Goal: Find specific page/section: Find specific page/section

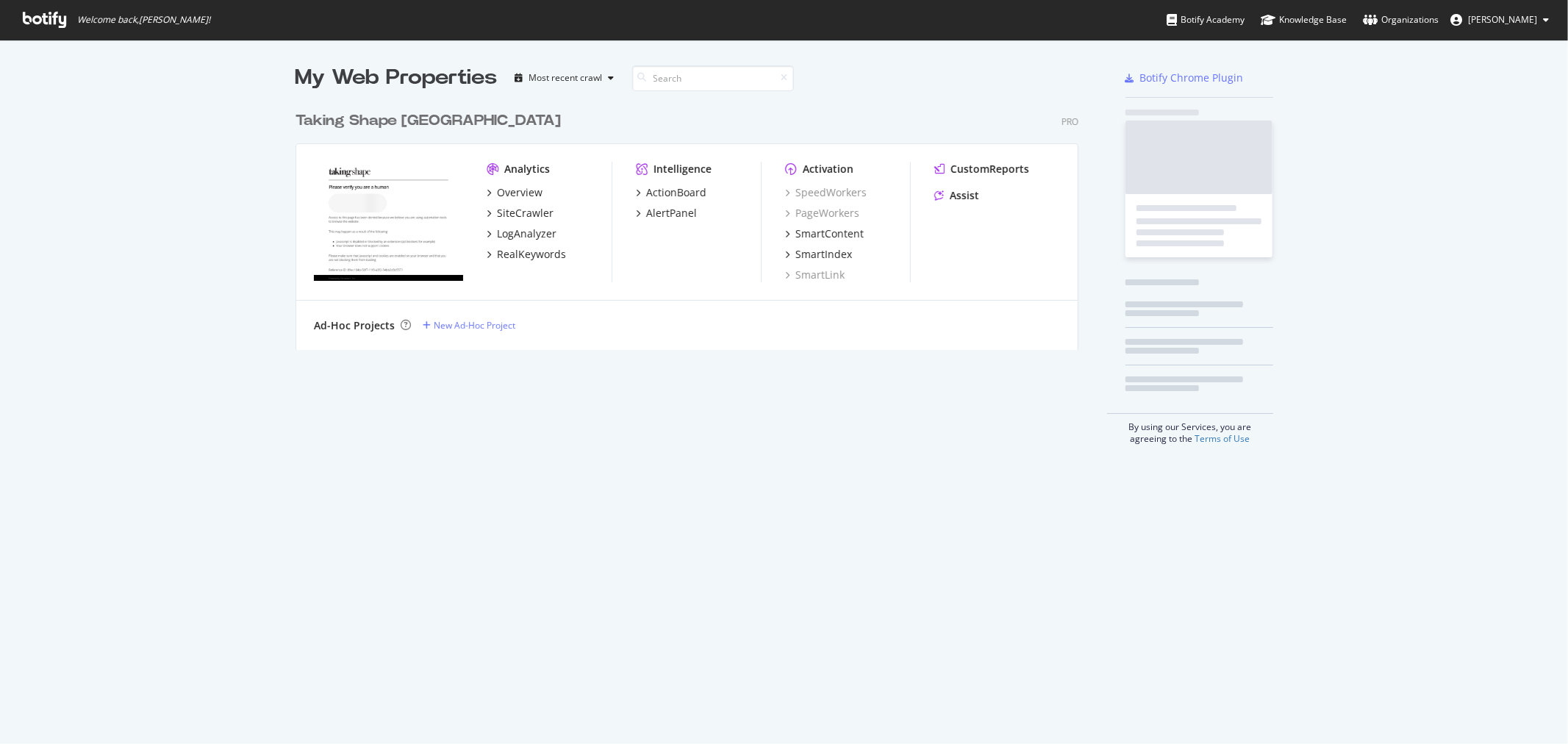
scroll to position [732, 1543]
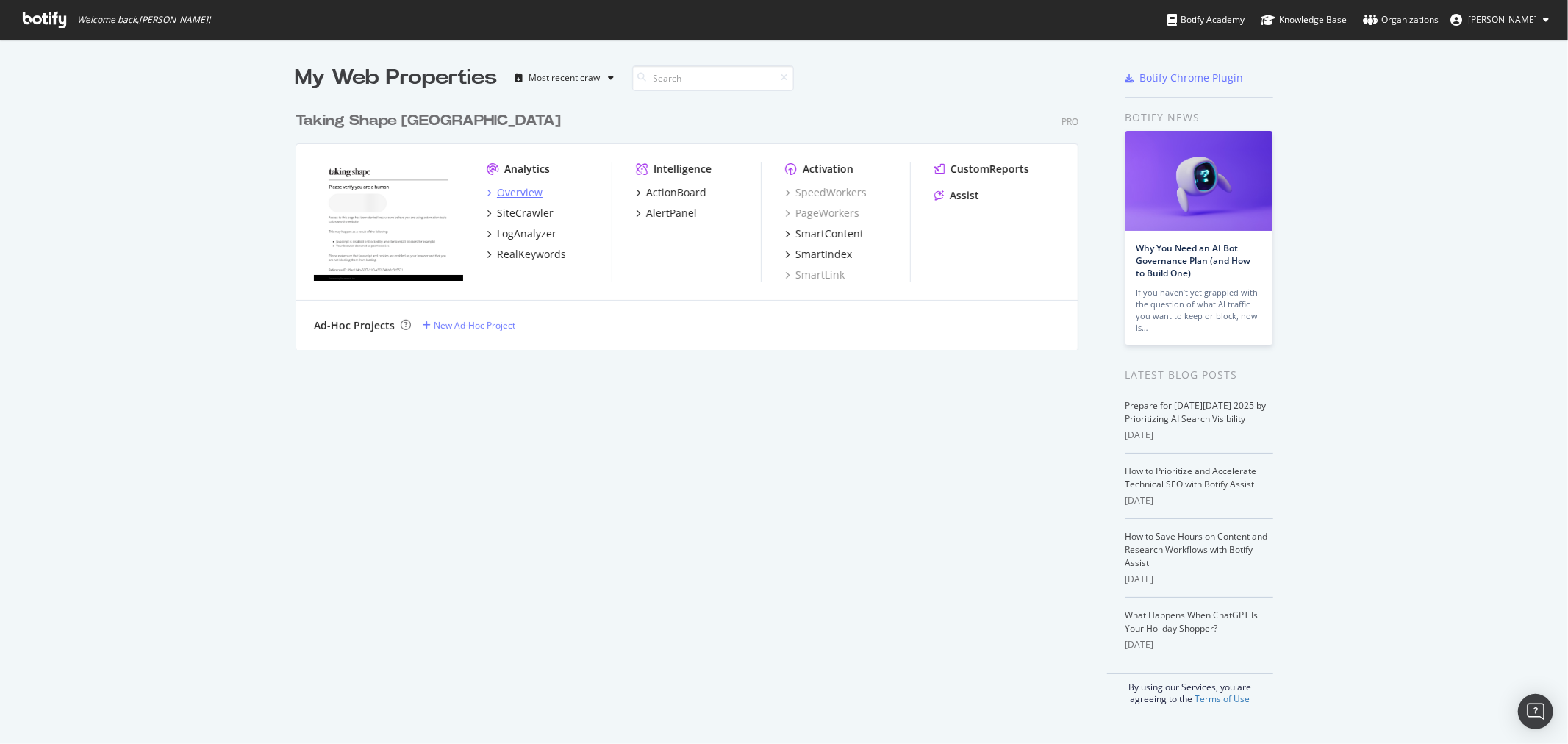
click at [505, 194] on div "Overview" at bounding box center [519, 193] width 45 height 15
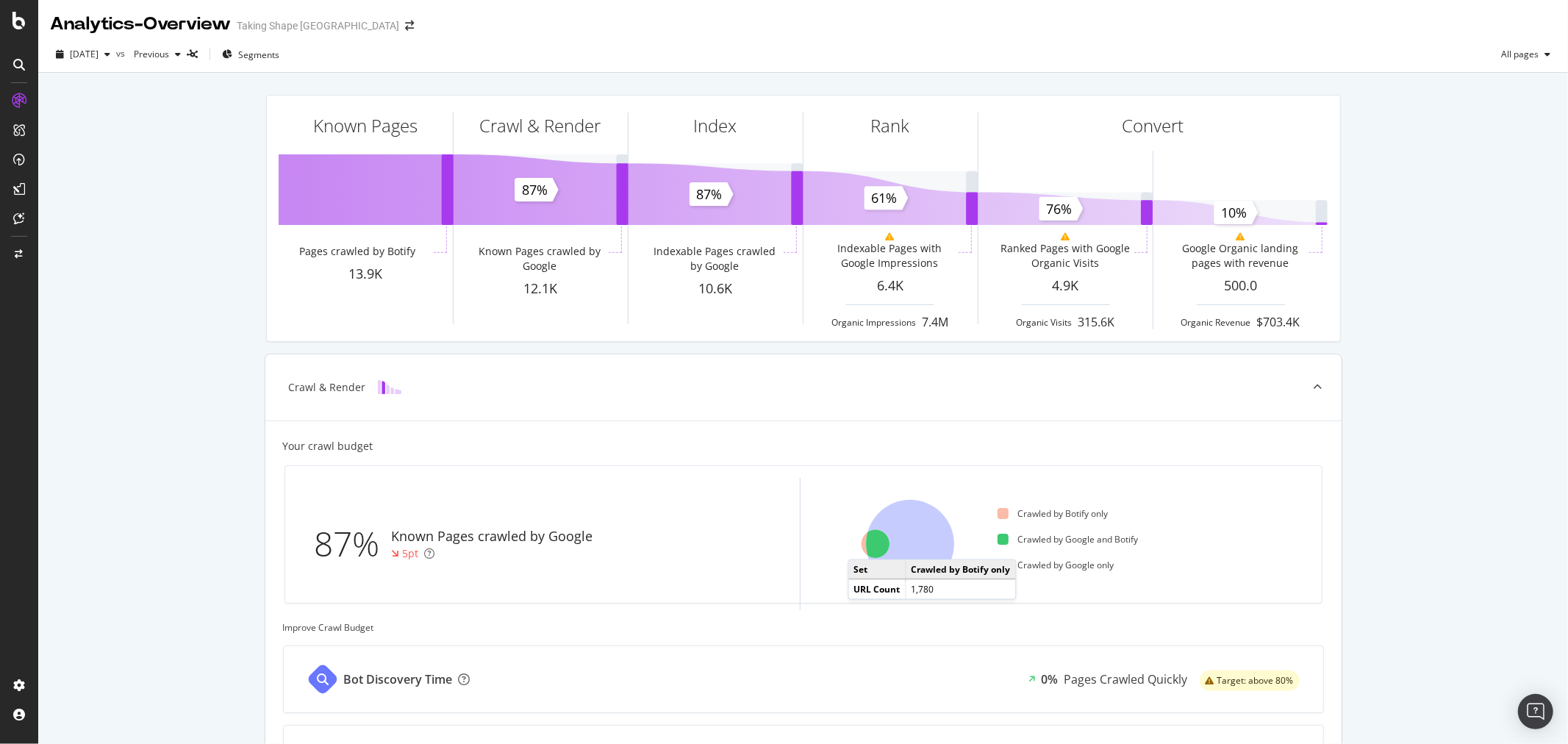
click at [860, 545] on icon at bounding box center [875, 544] width 28 height 28
